Goal: Task Accomplishment & Management: Complete application form

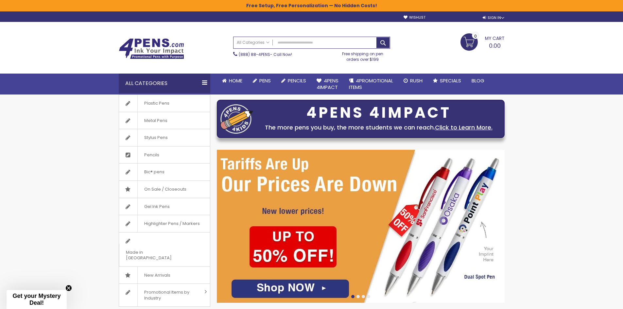
click at [443, 17] on link "Create an Account" at bounding box center [454, 17] width 43 height 5
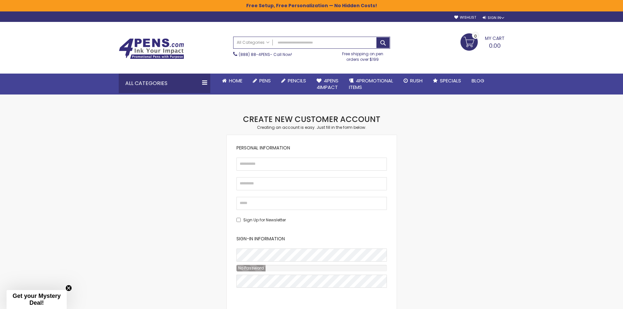
click at [292, 171] on fieldset "Personal Information First Name Last Name Email Sign Up for Newsletter" at bounding box center [311, 184] width 150 height 78
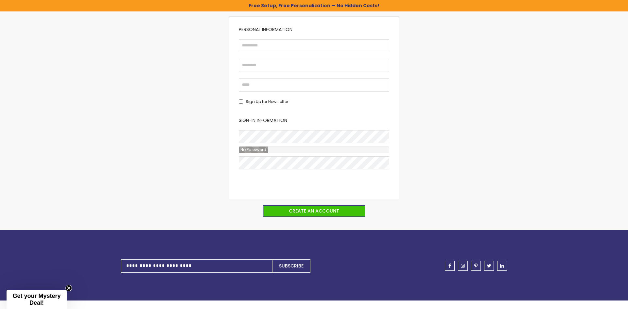
scroll to position [131, 0]
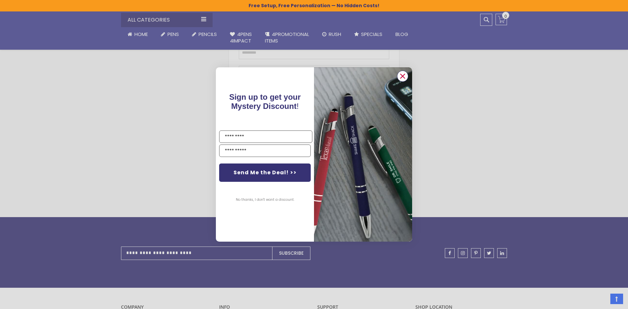
click at [400, 74] on circle "Close dialog" at bounding box center [403, 76] width 10 height 10
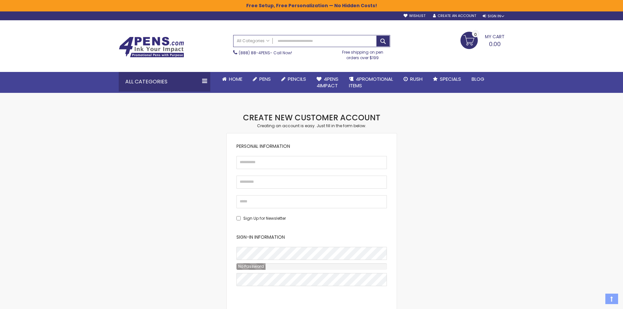
scroll to position [0, 0]
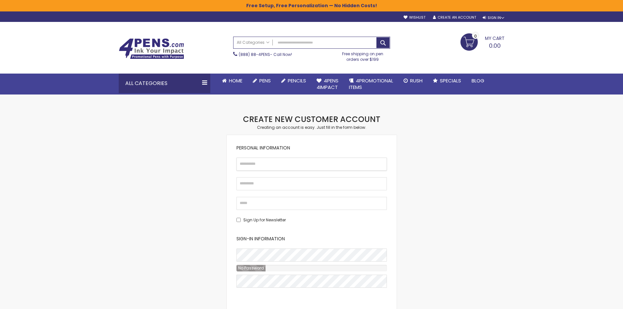
click at [254, 162] on input "First Name" at bounding box center [311, 164] width 150 height 13
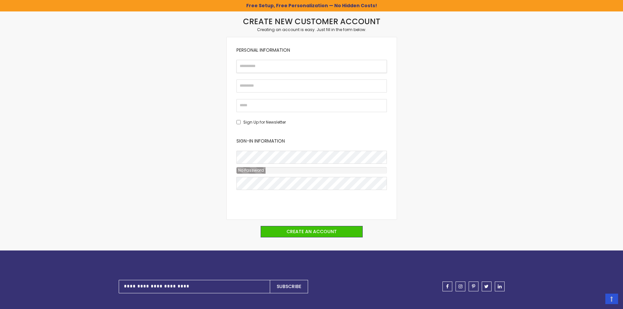
scroll to position [98, 0]
click at [271, 148] on fieldset "Sign-in Information Password Password Strength: No Password Confirm Password" at bounding box center [311, 174] width 150 height 72
click at [254, 171] on span "No Password" at bounding box center [250, 170] width 29 height 6
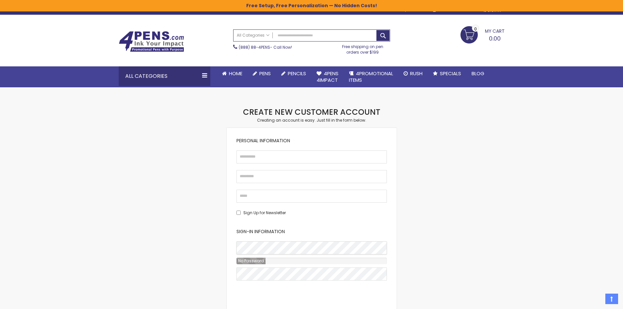
scroll to position [0, 0]
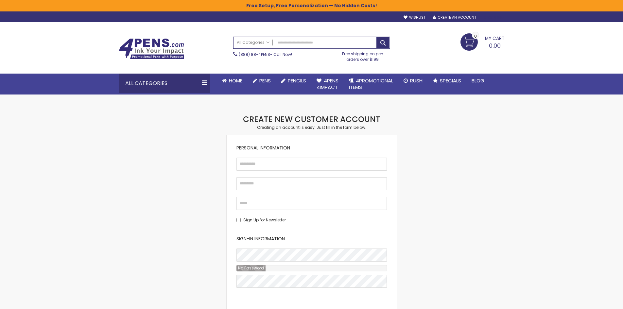
click at [490, 17] on div "Sign In" at bounding box center [494, 17] width 22 height 5
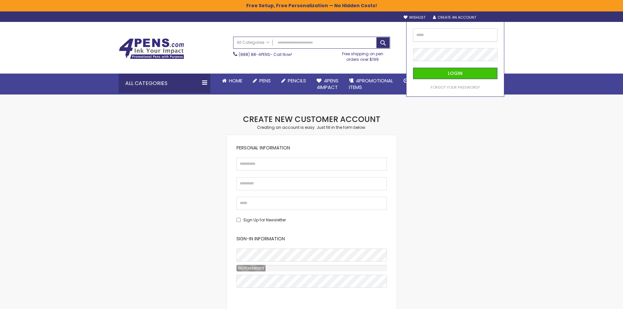
click at [463, 38] on input "email" at bounding box center [455, 34] width 84 height 13
type input "**********"
click at [413, 68] on button "Login" at bounding box center [455, 73] width 84 height 11
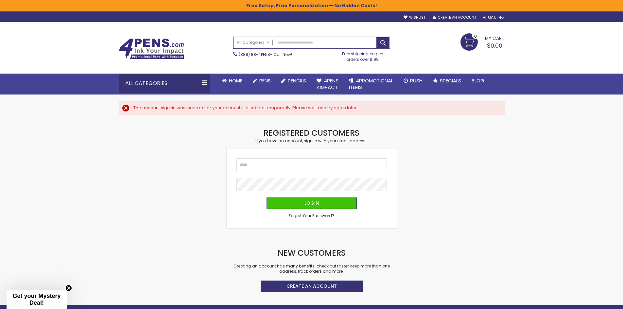
click at [399, 204] on div "Checkout as a new customer Creating an account has many benefits: See order and…" at bounding box center [311, 216] width 392 height 177
